Goal: Task Accomplishment & Management: Use online tool/utility

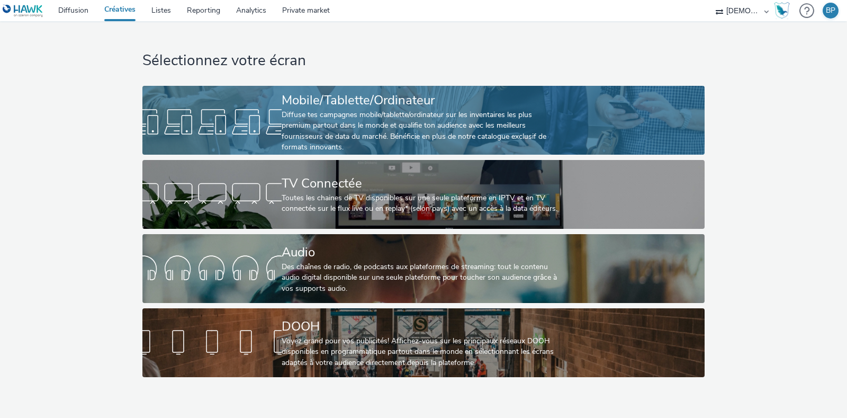
click at [416, 120] on div "Diffuse tes campagnes mobile/tablette/ordinateur sur les inventaires les plus p…" at bounding box center [421, 131] width 279 height 43
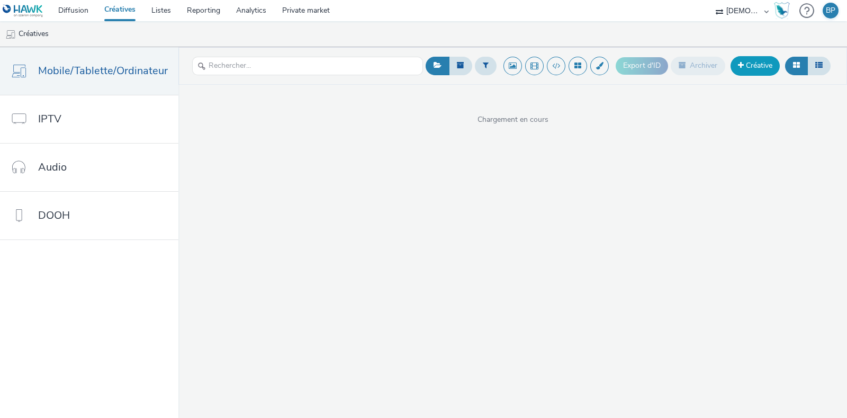
click at [758, 75] on link "Créative" at bounding box center [754, 65] width 49 height 19
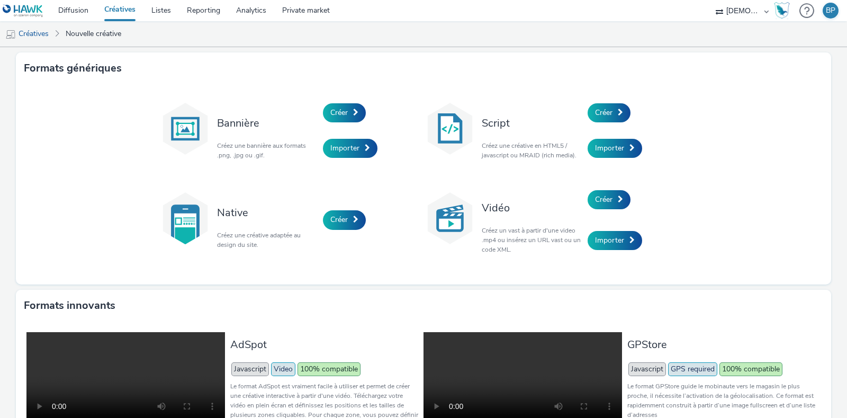
click at [638, 109] on div "Créer" at bounding box center [637, 113] width 101 height 36
click at [577, 117] on div "Script Créez une créative en HTML5 / javascript ou MRAID (rich media)." at bounding box center [531, 130] width 111 height 71
click at [607, 110] on span "Créer" at bounding box center [603, 112] width 17 height 10
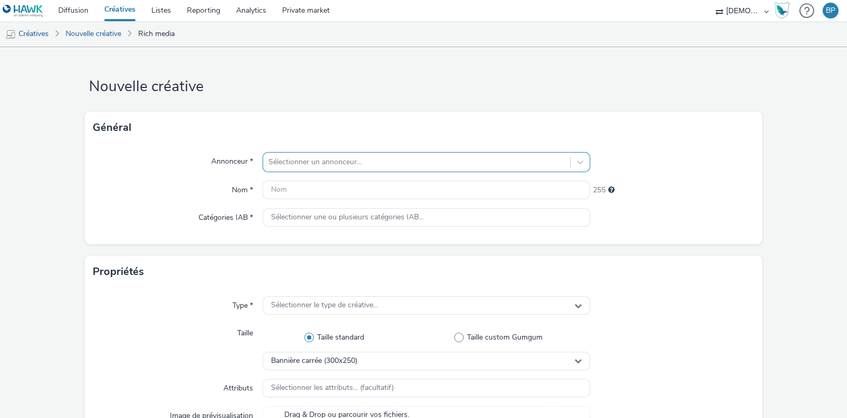
click at [354, 162] on div at bounding box center [416, 162] width 296 height 13
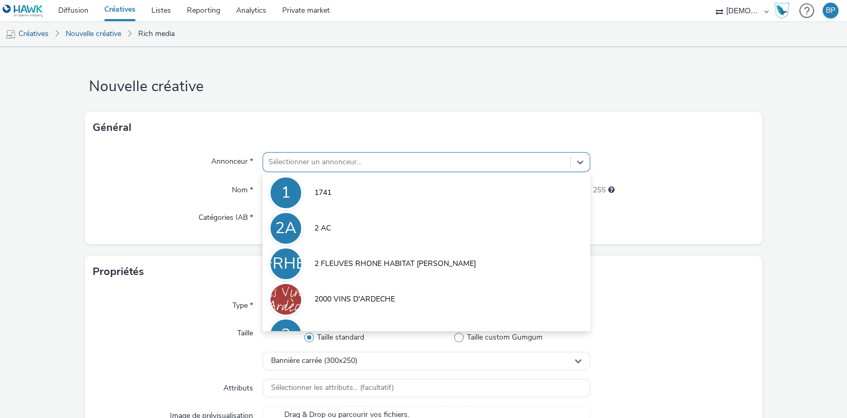
type input "e"
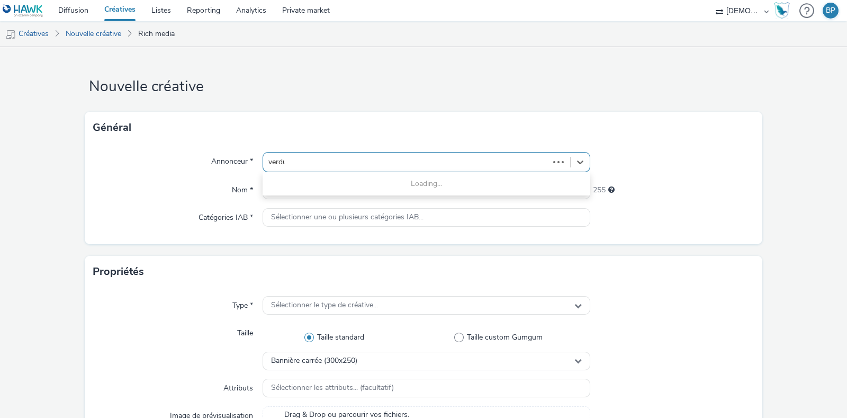
type input "[GEOGRAPHIC_DATA]"
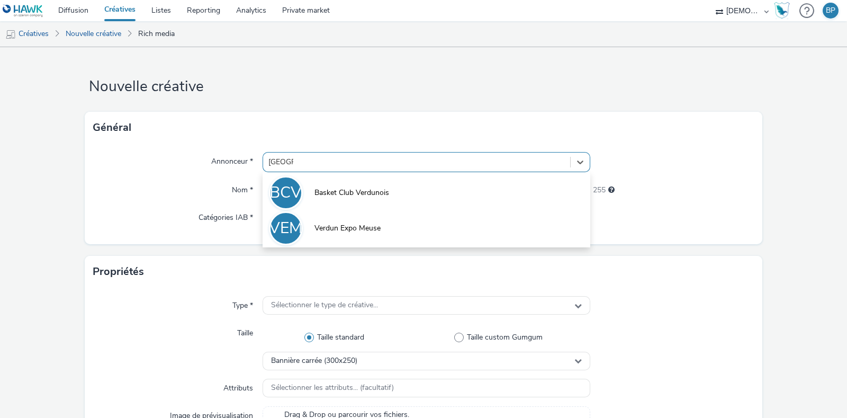
click at [349, 226] on span "Verdun Expo Meuse" at bounding box center [347, 228] width 66 height 11
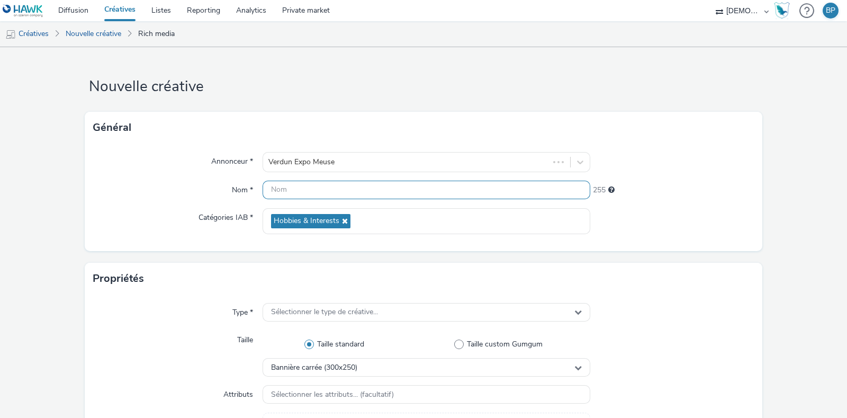
click at [344, 188] on input "text" at bounding box center [427, 189] width 328 height 19
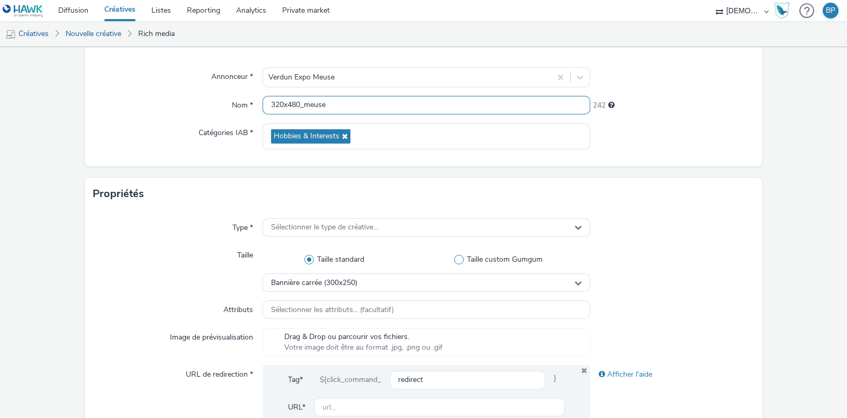
scroll to position [132, 0]
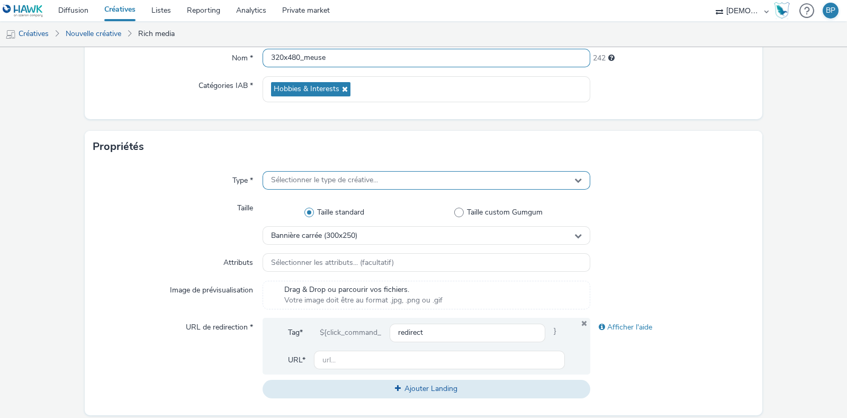
type input "320x480_meuse"
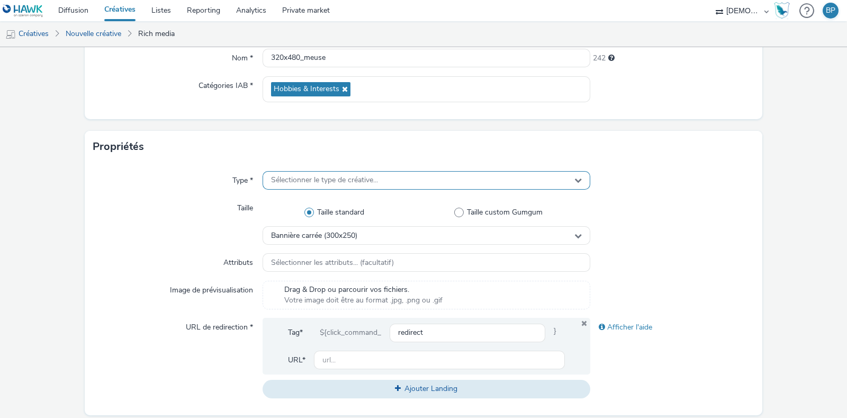
click at [411, 178] on div "Sélectionner le type de créative..." at bounding box center [427, 180] width 328 height 19
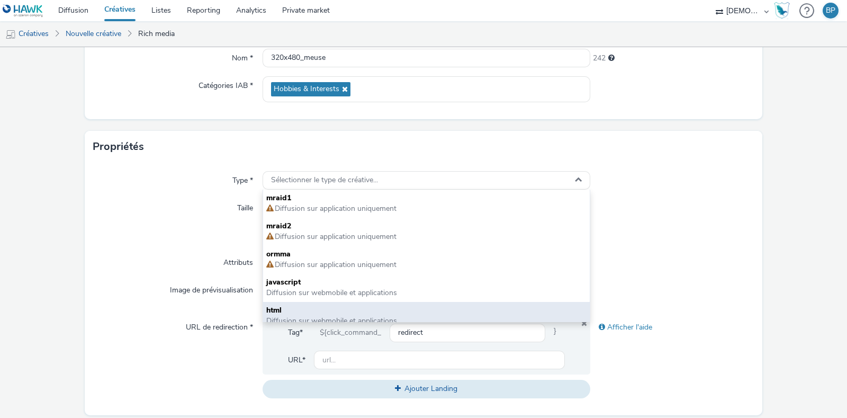
click at [310, 313] on span "html" at bounding box center [426, 310] width 320 height 11
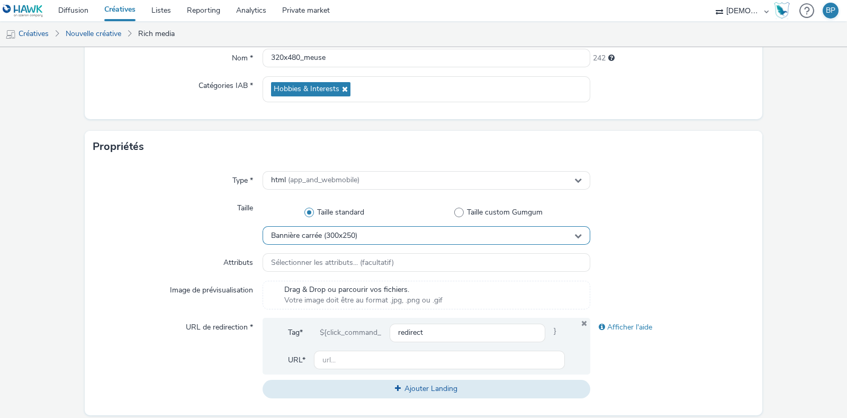
click at [342, 238] on span "Bannière carrée (300x250)" at bounding box center [314, 235] width 86 height 9
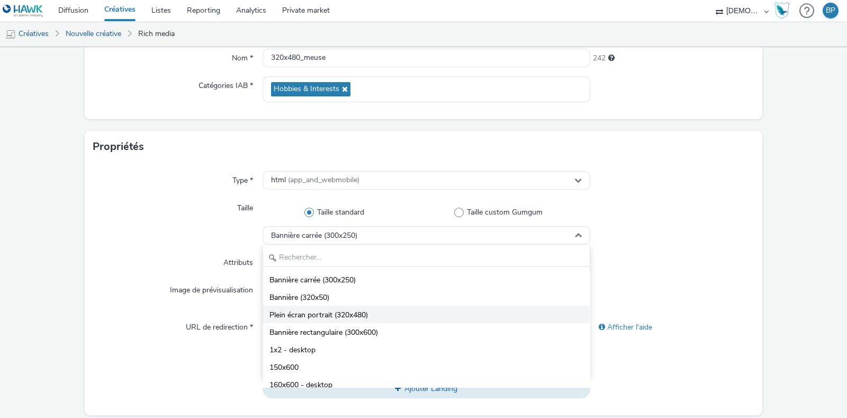
click at [334, 313] on span "Plein écran portrait (320x480)" at bounding box center [318, 315] width 98 height 11
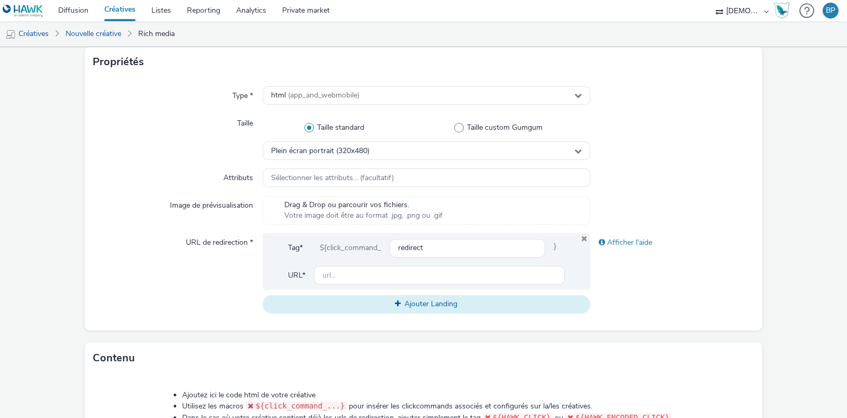
scroll to position [264, 0]
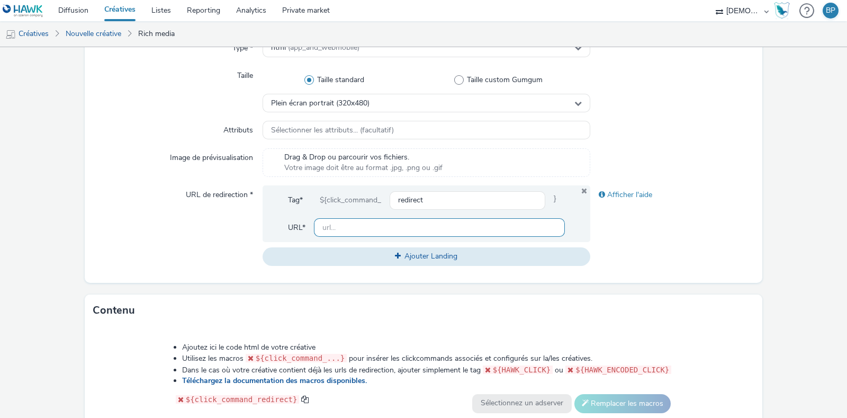
click at [368, 221] on input "text" at bounding box center [439, 227] width 251 height 19
paste input "ERV-20250907 au 20250911-0971527-VERDUN EXPO MEUSE--14629145"
click at [722, 256] on div "Afficher l'aide" at bounding box center [672, 225] width 164 height 80
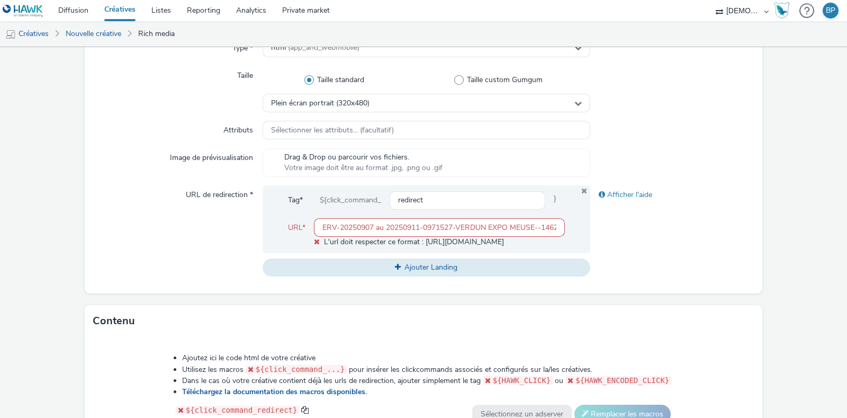
click at [441, 226] on input "ERV-20250907 au 20250911-0971527-VERDUN EXPO MEUSE--14629145" at bounding box center [439, 227] width 251 height 19
click at [441, 224] on input "ERV-20250907 au 20250911-0971527-VERDUN EXPO MEUSE--14629145" at bounding box center [439, 227] width 251 height 19
paste input "[URL][DOMAIN_NAME]"
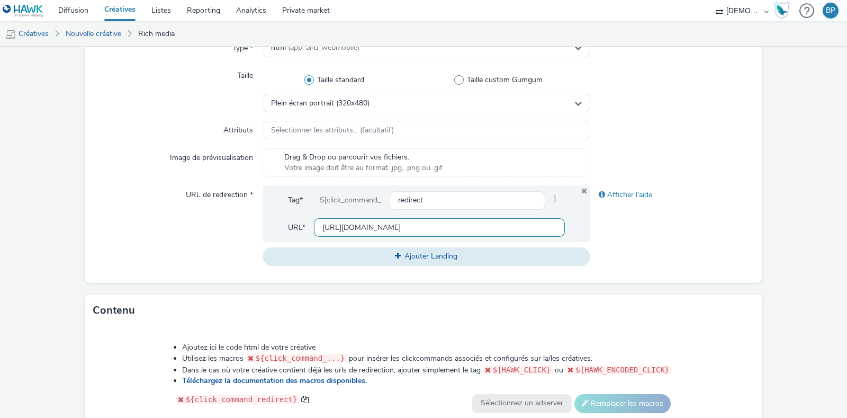
scroll to position [0, 151]
type input "[URL][DOMAIN_NAME]"
click at [611, 232] on div "Afficher l'aide" at bounding box center [672, 225] width 164 height 80
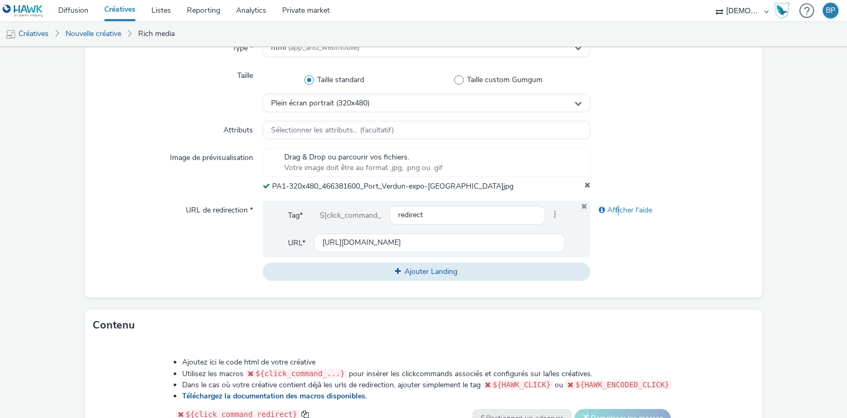
scroll to position [510, 0]
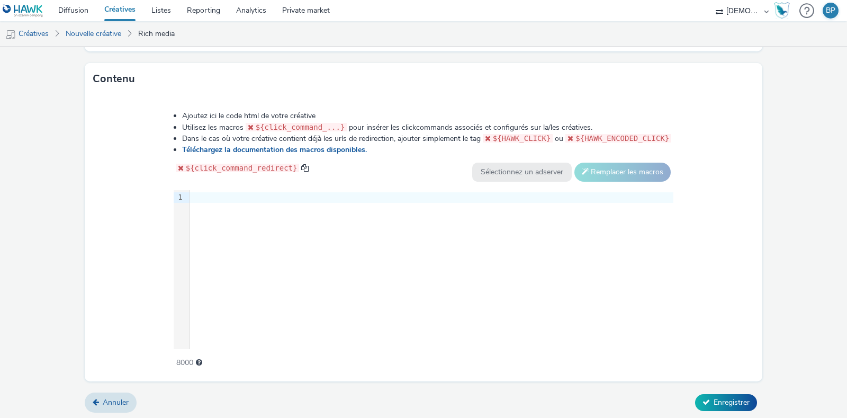
click at [330, 221] on div "9 1 ›" at bounding box center [424, 269] width 500 height 159
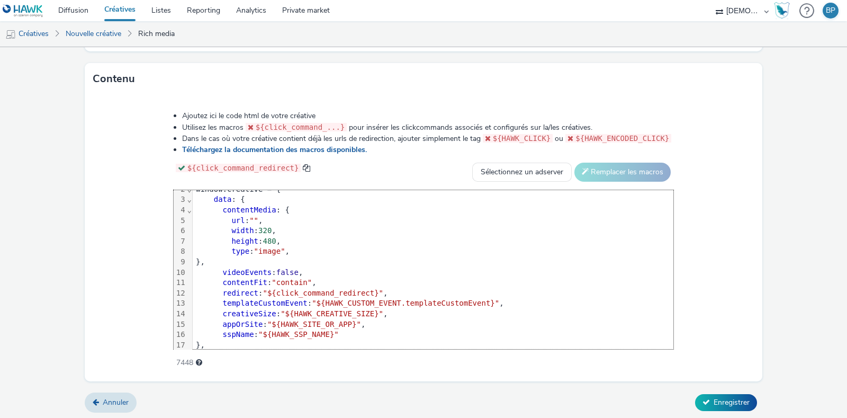
scroll to position [0, 0]
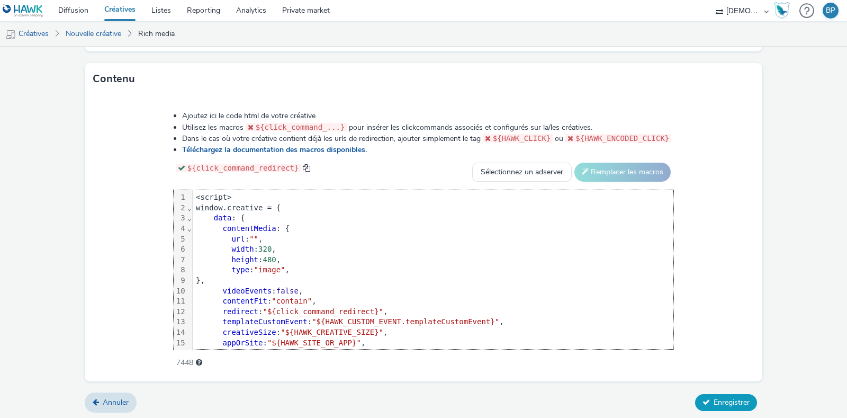
click at [717, 400] on span "Enregistrer" at bounding box center [731, 402] width 36 height 10
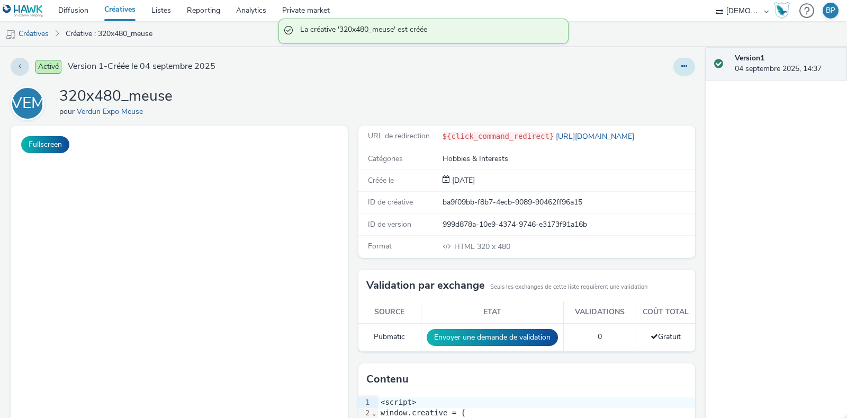
click at [673, 61] on button at bounding box center [684, 67] width 22 height 18
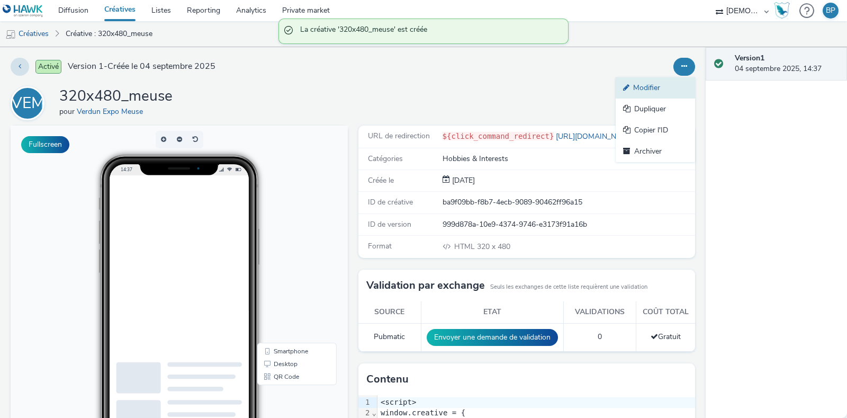
click at [662, 91] on link "Modifier" at bounding box center [655, 87] width 79 height 21
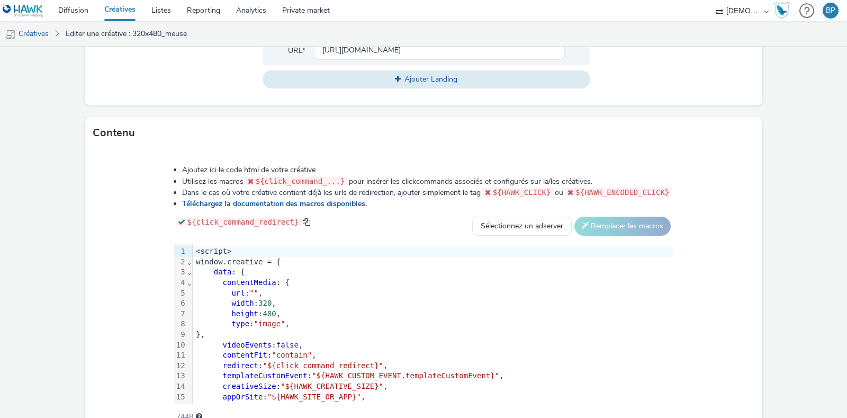
scroll to position [252, 0]
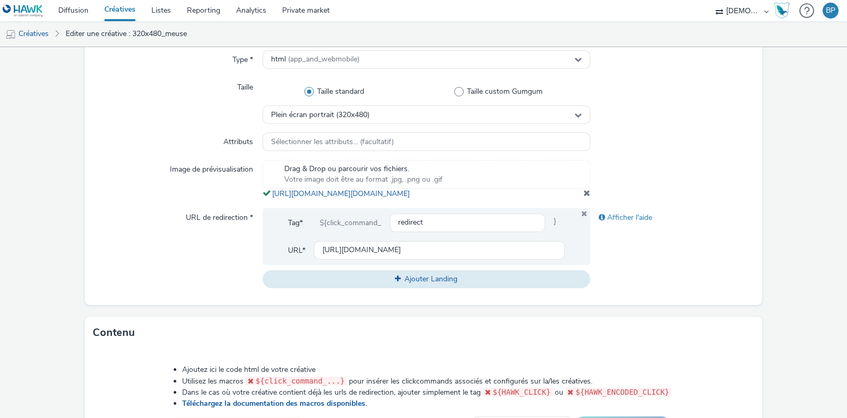
copy span "[URL][DOMAIN_NAME][DOMAIN_NAME]"
drag, startPoint x: 567, startPoint y: 209, endPoint x: 265, endPoint y: 193, distance: 302.1
click at [265, 193] on div "Drag & Drop ou parcourir vos fichiers. Votre image doit être au format .jpg, .p…" at bounding box center [427, 179] width 328 height 39
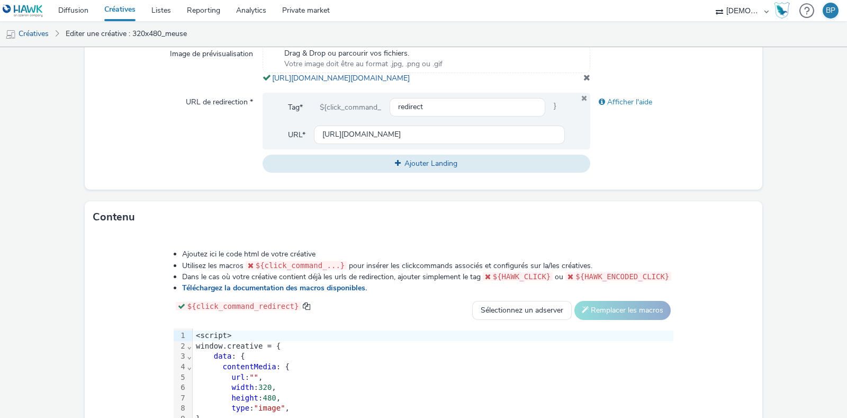
scroll to position [517, 0]
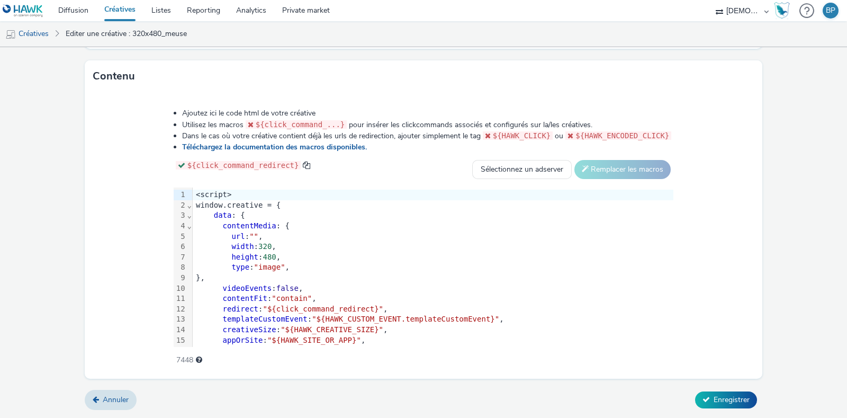
click at [253, 234] on span """" at bounding box center [253, 236] width 9 height 8
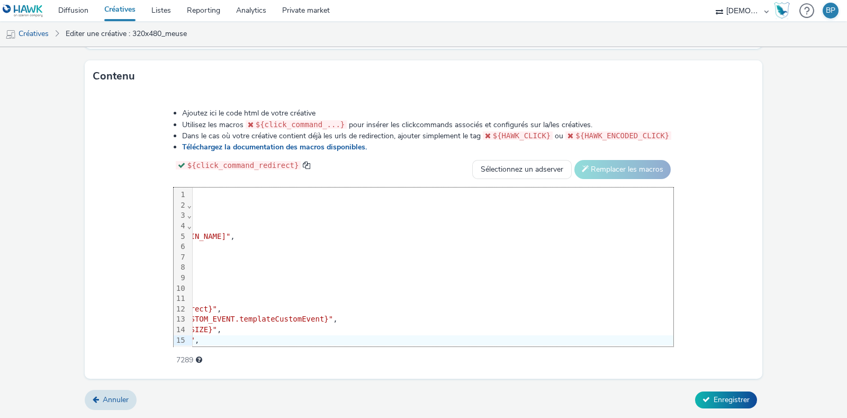
scroll to position [0, 0]
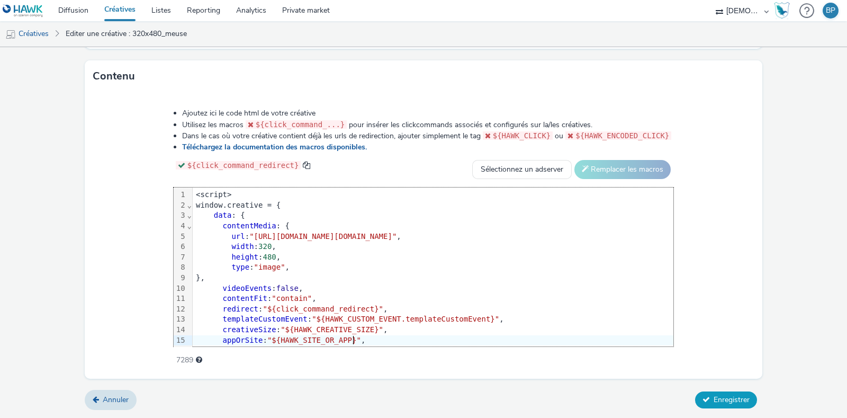
click at [720, 394] on button "Enregistrer" at bounding box center [726, 399] width 62 height 17
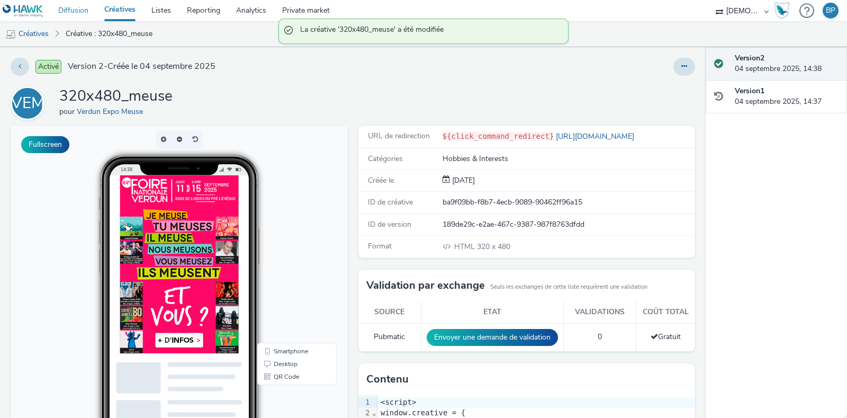
click at [81, 16] on link "Diffusion" at bounding box center [73, 10] width 46 height 21
